Goal: Information Seeking & Learning: Learn about a topic

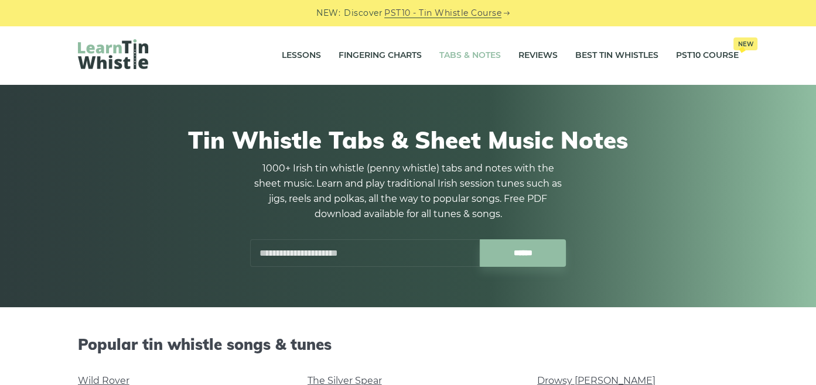
click at [359, 255] on input "text" at bounding box center [365, 254] width 230 height 28
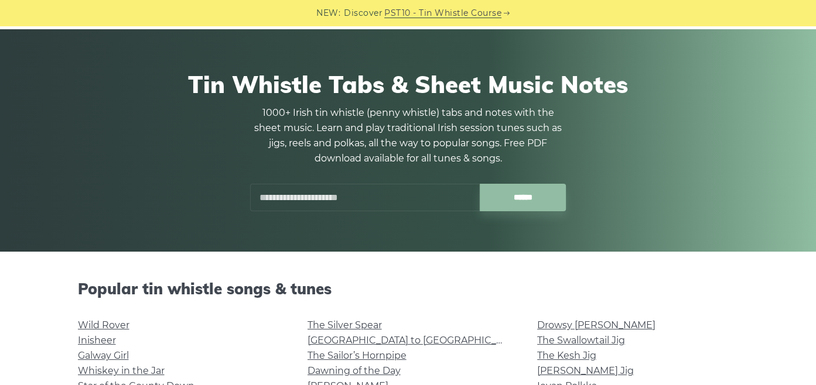
click at [383, 209] on input "text" at bounding box center [365, 198] width 230 height 28
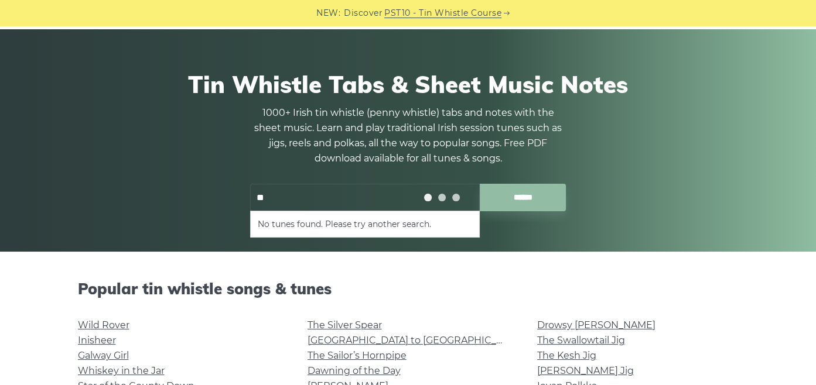
type input "*"
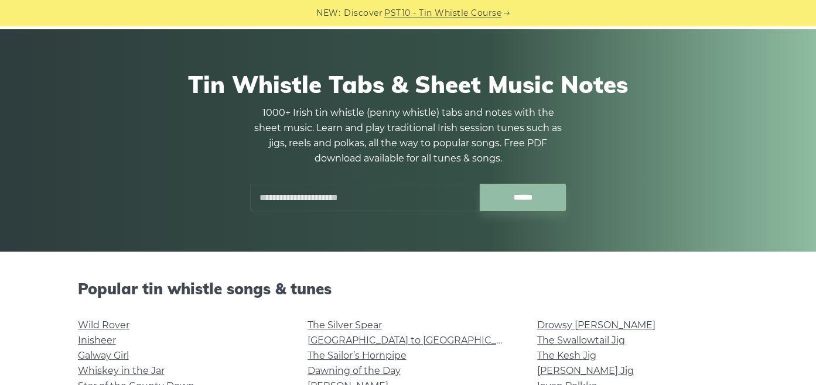
click at [387, 197] on input "text" at bounding box center [365, 198] width 230 height 28
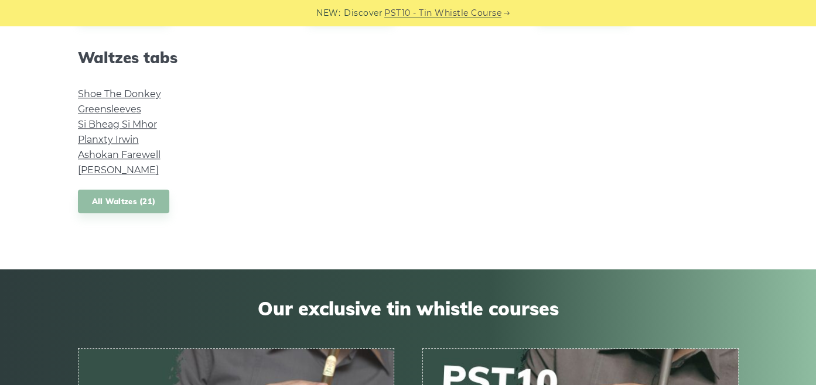
scroll to position [1038, 0]
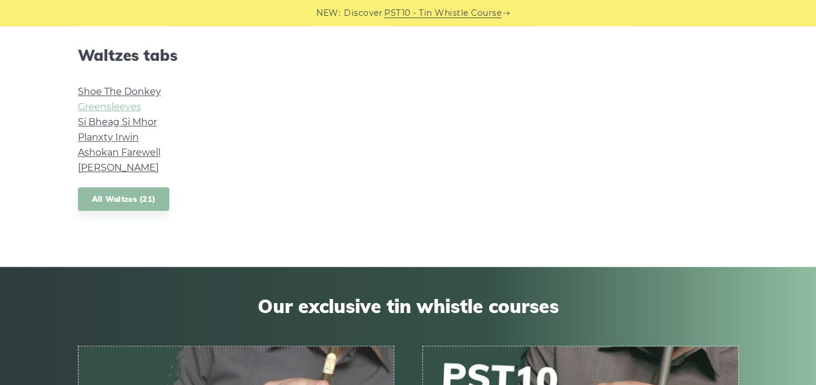
click at [127, 104] on link "Greensleeves" at bounding box center [109, 106] width 63 height 11
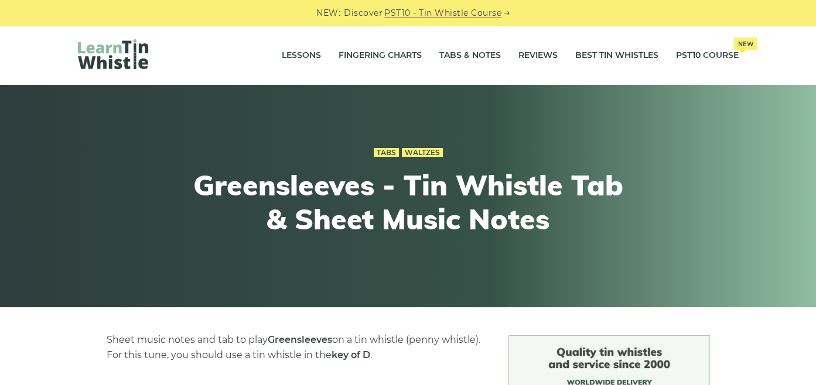
scroll to position [323, 0]
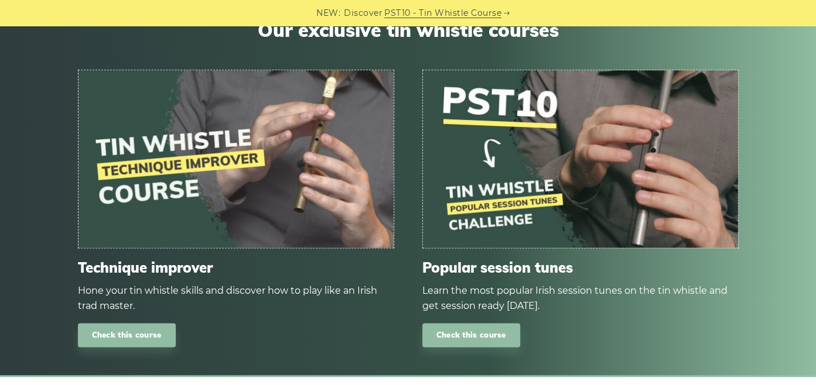
scroll to position [1340, 0]
